Goal: Task Accomplishment & Management: Use online tool/utility

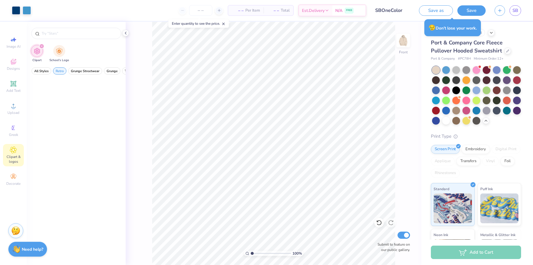
scroll to position [620, 0]
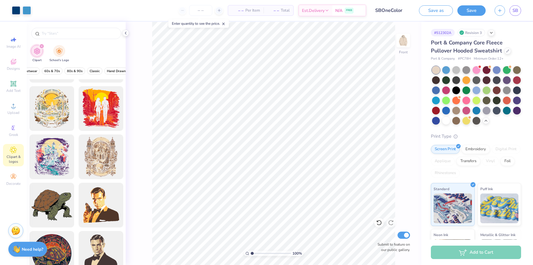
click at [503, 53] on div "Port & Company Core Fleece Pullover Hooded Sweatshirt" at bounding box center [476, 47] width 90 height 16
click at [504, 54] on div "Port & Company Core Fleece Pullover Hooded Sweatshirt" at bounding box center [476, 47] width 90 height 16
click at [506, 53] on div at bounding box center [507, 50] width 7 height 7
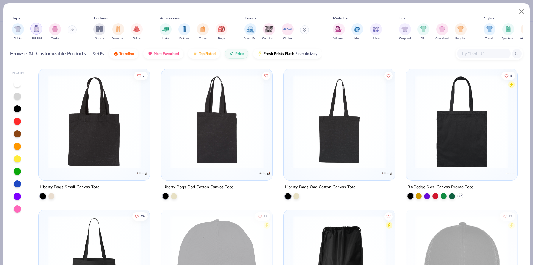
click at [36, 29] on img "filter for Hoodies" at bounding box center [36, 28] width 7 height 7
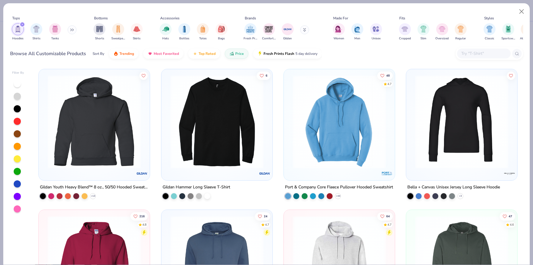
scroll to position [101, 0]
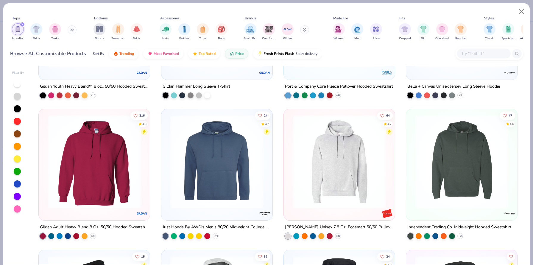
click at [126, 153] on img at bounding box center [94, 161] width 99 height 93
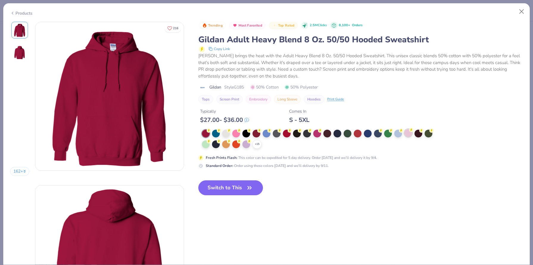
click at [238, 188] on button "Switch to This" at bounding box center [230, 187] width 65 height 15
click at [198, 180] on button "Switch to This" at bounding box center [230, 187] width 65 height 15
click at [233, 130] on div at bounding box center [236, 134] width 8 height 8
click at [236, 133] on div at bounding box center [236, 134] width 8 height 8
click at [409, 135] on div at bounding box center [408, 133] width 8 height 8
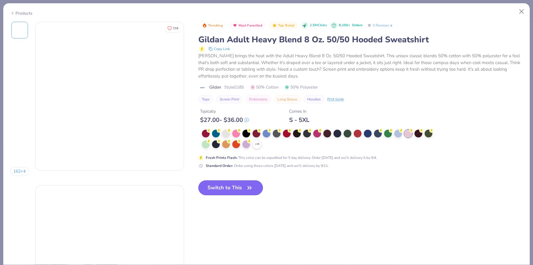
click at [223, 188] on button "Switch to This" at bounding box center [230, 187] width 65 height 15
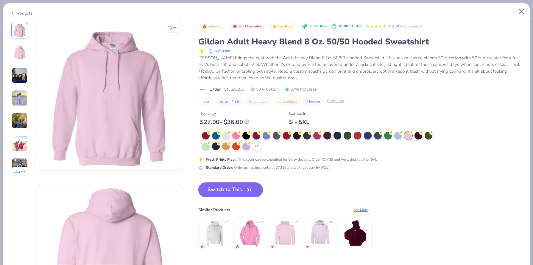
click at [223, 188] on button "Switch to This" at bounding box center [230, 189] width 65 height 15
click at [259, 149] on div "+ 15" at bounding box center [256, 146] width 9 height 9
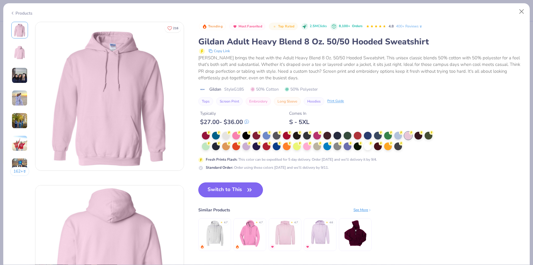
click at [220, 185] on button "Switch to This" at bounding box center [230, 189] width 65 height 15
click at [395, 134] on div at bounding box center [398, 135] width 8 height 8
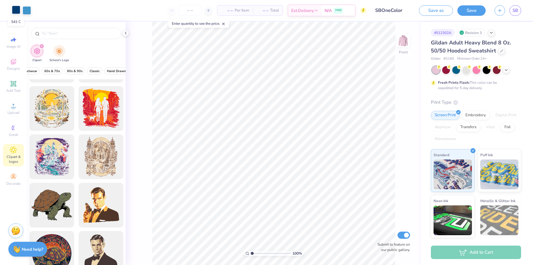
click at [16, 9] on div at bounding box center [16, 10] width 8 height 8
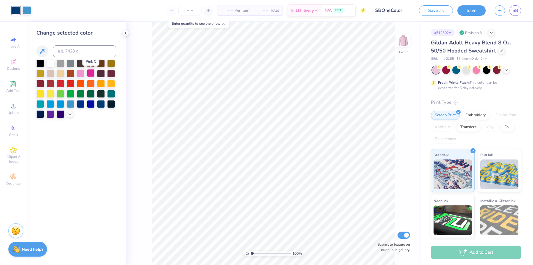
click at [90, 74] on div at bounding box center [91, 73] width 8 height 8
click at [70, 113] on icon at bounding box center [70, 113] width 5 height 5
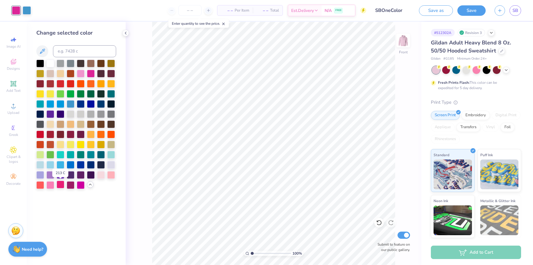
click at [59, 185] on div at bounding box center [61, 184] width 8 height 8
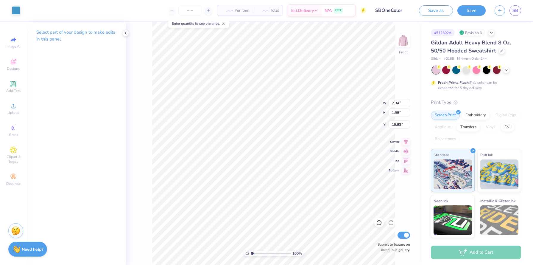
type input "7.34"
type input "1.98"
type input "19.83"
type input "6.39"
type input "1.73"
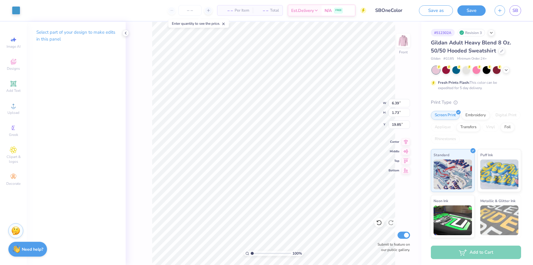
type input "20.09"
click at [378, 221] on icon at bounding box center [378, 222] width 5 height 5
type input "20.09"
type input "6.39"
type input "1.73"
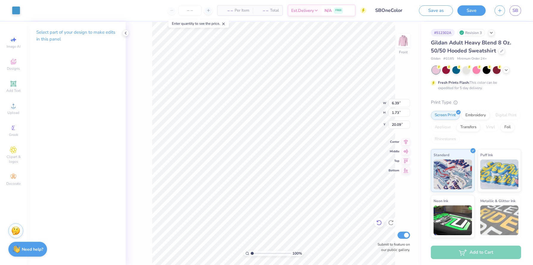
type input "20.09"
type input "6.40"
type input "1.74"
type input "20.11"
click at [375, 224] on div at bounding box center [379, 223] width 10 height 10
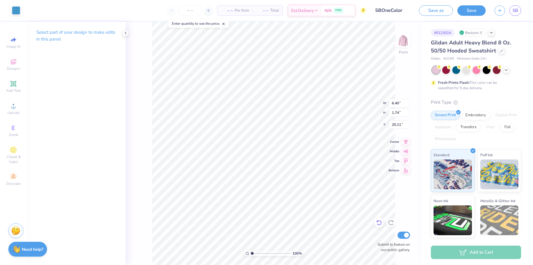
type input "6.39"
type input "1.73"
type input "22.61"
click at [17, 63] on div "Designs" at bounding box center [13, 65] width 21 height 18
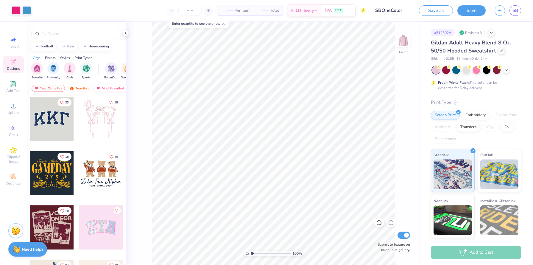
click at [106, 86] on div "Most Favorited" at bounding box center [110, 88] width 34 height 7
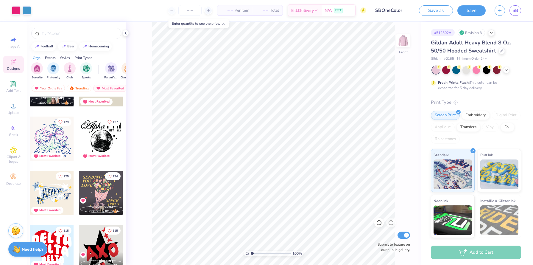
scroll to position [330, 0]
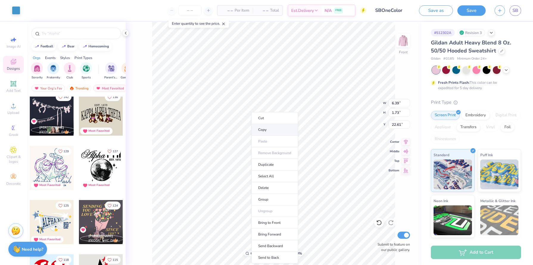
click at [278, 133] on li "Copy" at bounding box center [274, 130] width 47 height 12
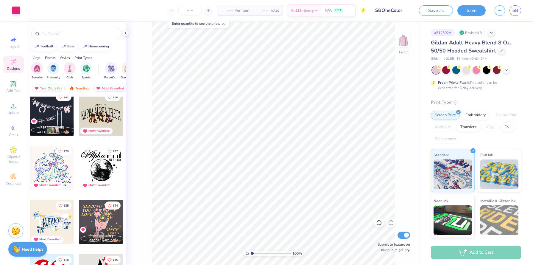
click at [106, 172] on div at bounding box center [101, 168] width 44 height 44
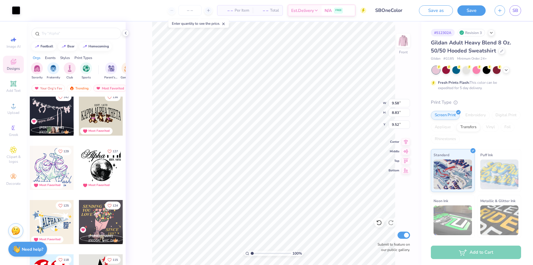
type input "9.52"
type input "11.86"
type input "10.93"
type input "9.70"
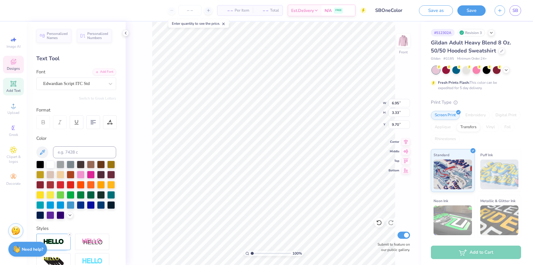
type input "4.09"
type input "2.08"
type input "12.73"
type textarea "OMEGA"
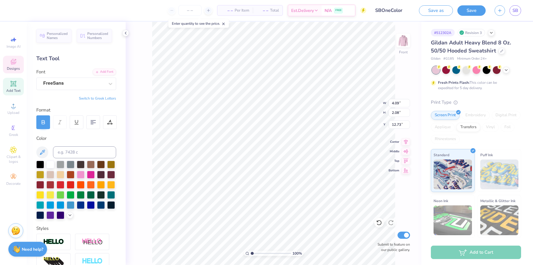
type input "9.73"
type input "2.09"
type input "13.03"
type input "9.73"
type input "2.09"
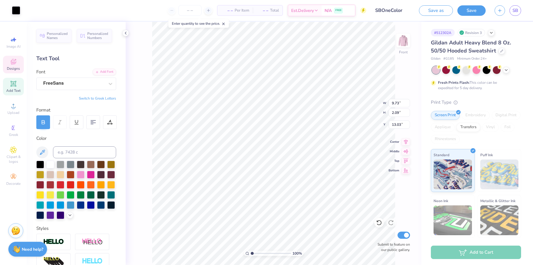
type input "13.03"
type input "6.04"
type input "1.30"
type input "13.29"
type input "4.91"
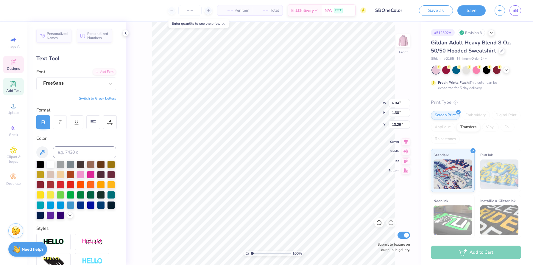
type input "4.61"
type input "7.98"
type input "11.19"
type input "11.16"
type input "10.66"
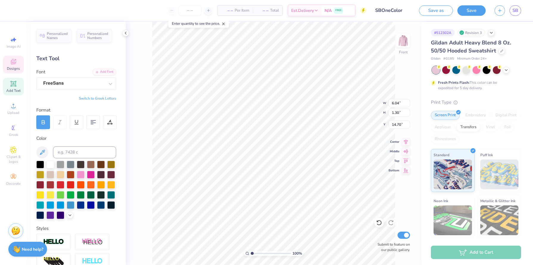
type input "14.70"
type input "8.57"
type input "6.84"
type input "12.44"
type input "6.95"
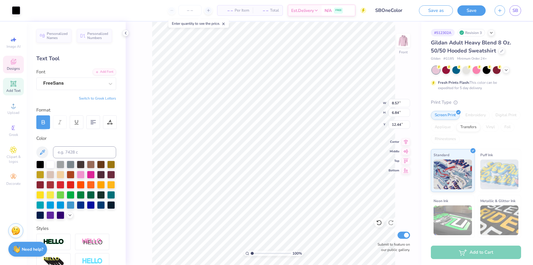
type input "3.33"
type input "7.75"
type input "6.04"
type input "1.30"
type input "10.44"
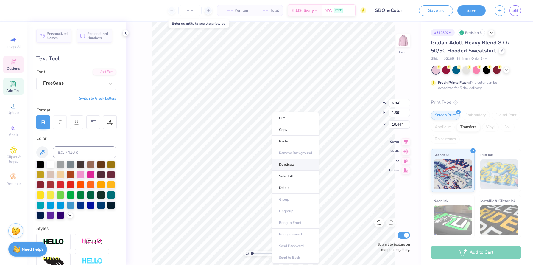
click at [288, 165] on li "Duplicate" at bounding box center [295, 165] width 47 height 12
type input "11.44"
type textarea "EPSILON"
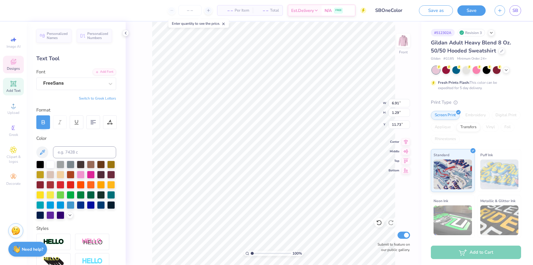
type input "11.73"
type input "4.54"
type input "0.85"
type input "21.45"
type input "4.60"
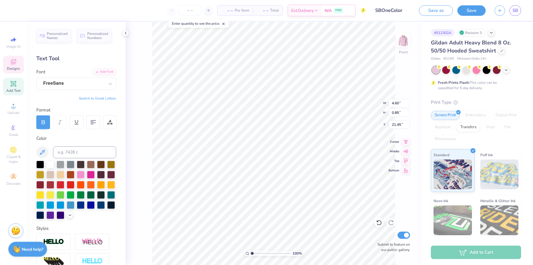
type input "0.57"
type input "19.47"
type input "2.98"
type input "0.58"
type input "20.03"
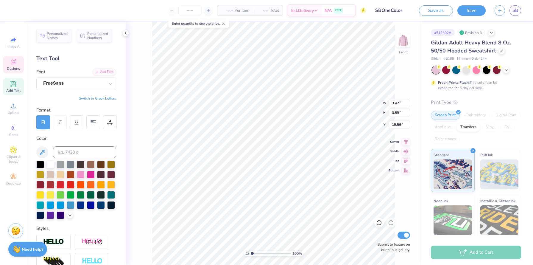
type input "19.56"
type input "4.54"
type input "0.85"
type input "12.58"
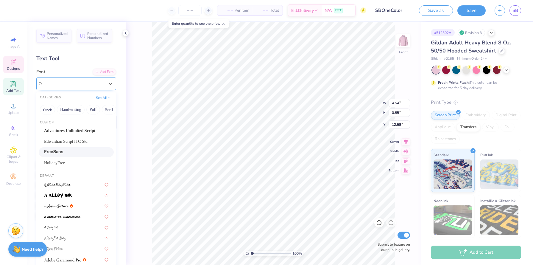
click at [104, 84] on div "FreeSans" at bounding box center [74, 83] width 63 height 9
click at [54, 112] on button "Bold" at bounding box center [56, 110] width 15 height 10
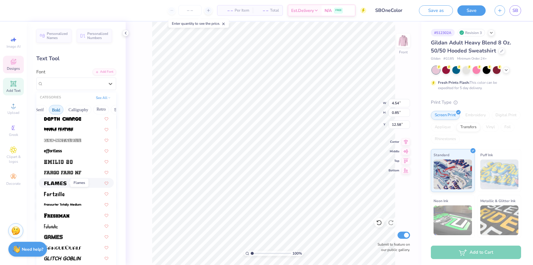
scroll to position [130, 0]
click at [63, 195] on img at bounding box center [54, 193] width 20 height 4
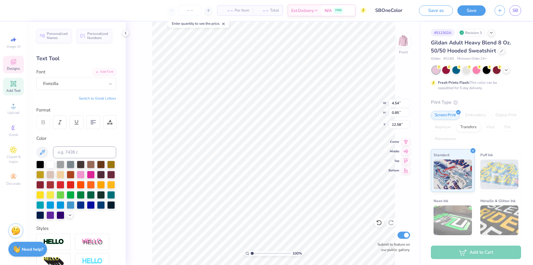
type input "3.97"
type input "0.95"
type input "9.48"
type input "6.95"
type input "3.33"
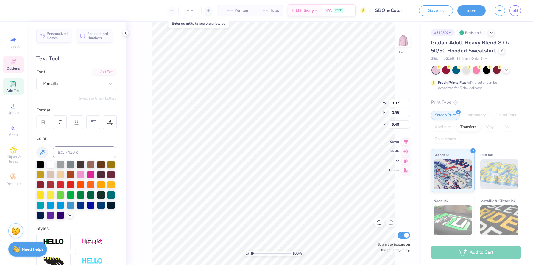
type input "7.75"
type input "3.97"
type input "0.95"
type input "11.73"
type input "9.97"
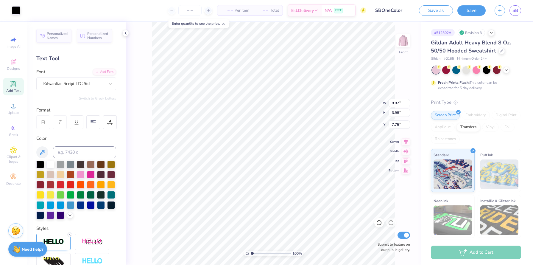
type input "4.94"
type input "7.50"
type input "4.91"
type input "4.61"
type input "7.83"
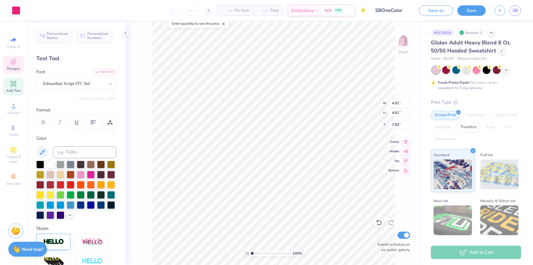
type input "6.23"
type textarea "EST. 1983"
type input "3.14"
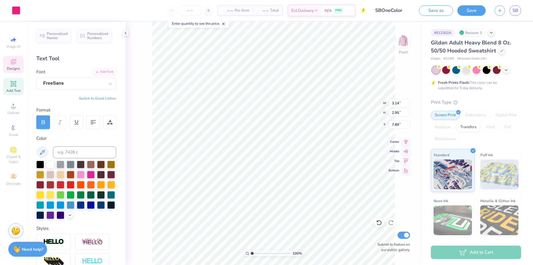
type input "2.95"
type input "16.23"
type input "6.61"
click at [17, 65] on icon at bounding box center [13, 61] width 7 height 7
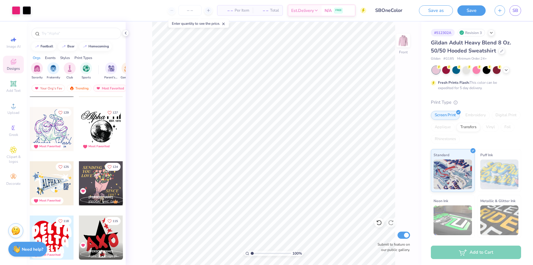
scroll to position [390, 0]
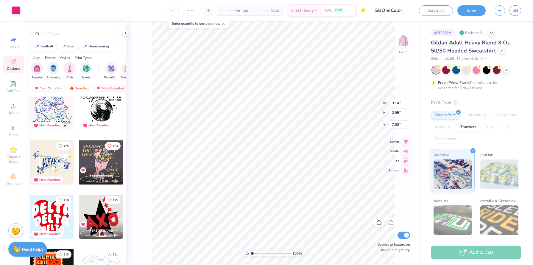
type input "7.00"
type input "6.61"
type input "5.65"
type input "5.30"
type input "6.65"
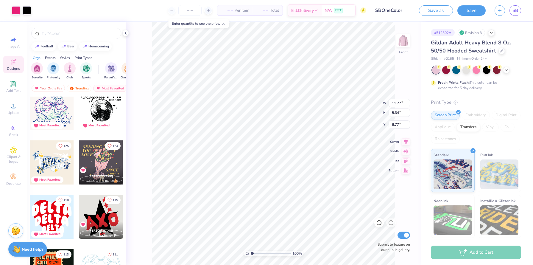
type input "6.77"
